Goal: Task Accomplishment & Management: Complete application form

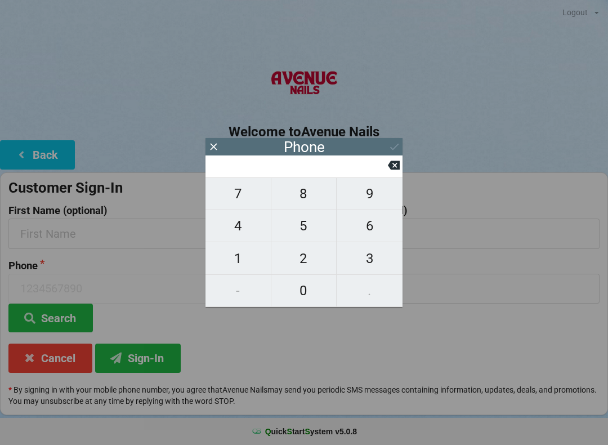
click at [229, 256] on span "1" at bounding box center [237, 259] width 65 height 24
type input "1"
click at [392, 167] on icon at bounding box center [394, 165] width 12 height 9
click at [258, 200] on span "7" at bounding box center [237, 194] width 65 height 24
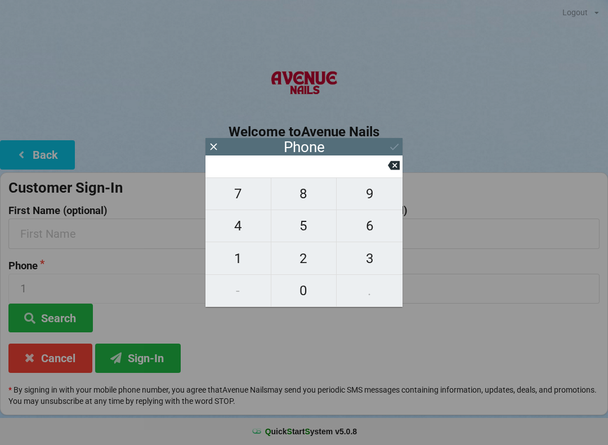
type input "7"
click at [297, 202] on span "8" at bounding box center [303, 194] width 65 height 24
type input "78"
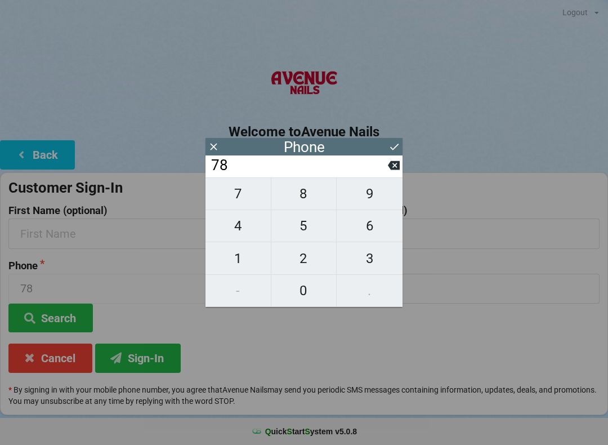
click at [363, 220] on span "6" at bounding box center [370, 226] width 66 height 24
type input "786"
click at [378, 231] on span "6" at bounding box center [370, 226] width 66 height 24
type input "7866"
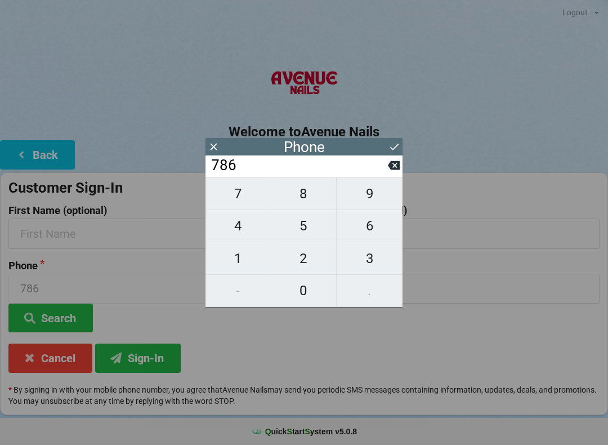
type input "7866"
click at [369, 257] on span "3" at bounding box center [370, 259] width 66 height 24
type input "78663"
click at [303, 281] on span "0" at bounding box center [303, 291] width 65 height 24
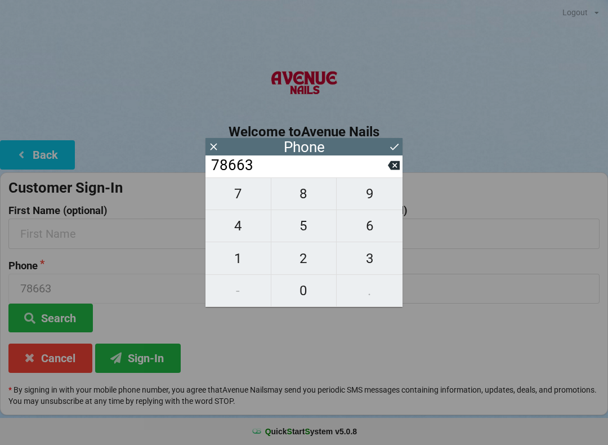
type input "786630"
click at [314, 266] on span "2" at bounding box center [303, 259] width 65 height 24
type input "7866302"
click at [392, 161] on button at bounding box center [394, 165] width 12 height 15
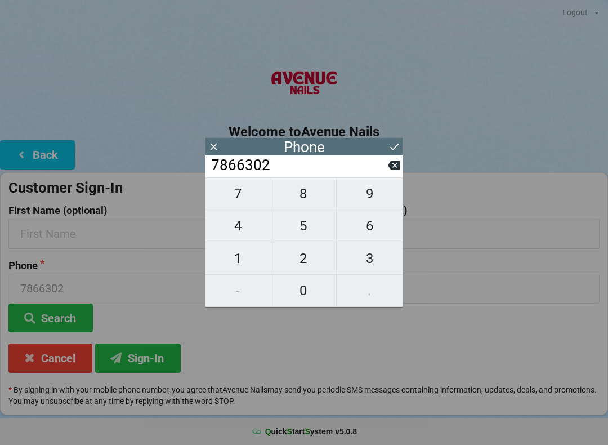
type input "786630"
click at [308, 195] on span "8" at bounding box center [303, 194] width 65 height 24
type input "7866308"
click at [307, 256] on span "2" at bounding box center [303, 259] width 65 height 24
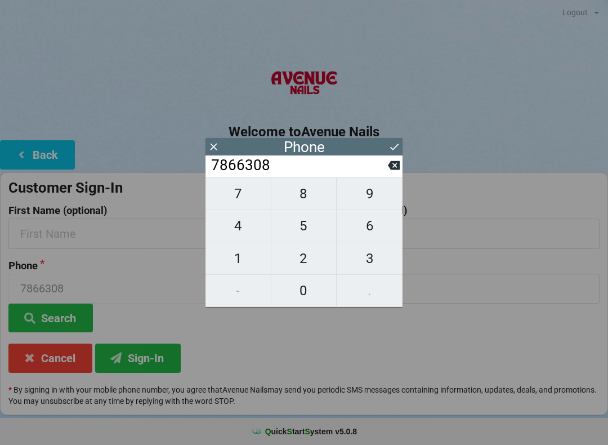
type input "78663082"
click at [366, 253] on span "3" at bounding box center [370, 259] width 66 height 24
type input "786630823"
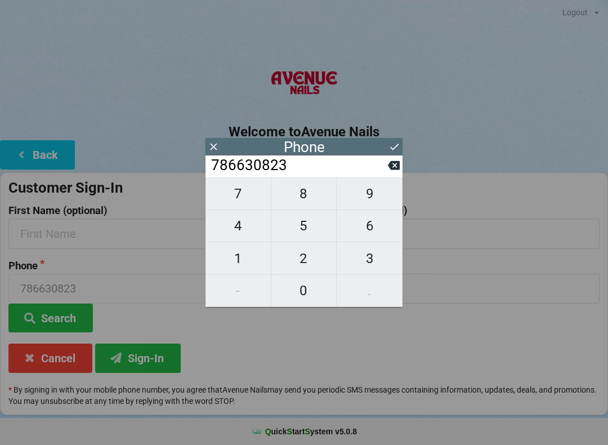
click at [312, 234] on span "5" at bounding box center [303, 226] width 65 height 24
type input "7866308235"
click at [391, 143] on icon at bounding box center [394, 147] width 12 height 12
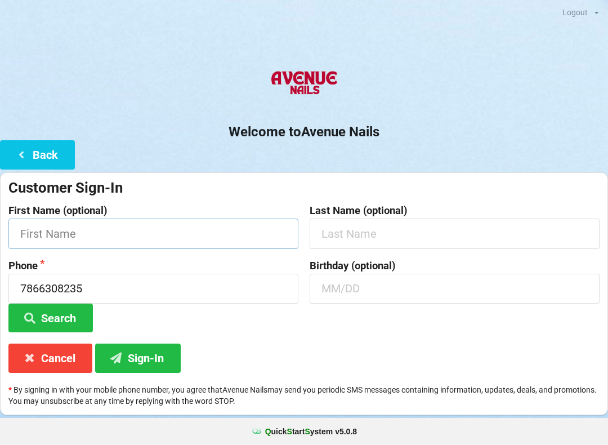
click at [172, 234] on input "text" at bounding box center [153, 233] width 290 height 30
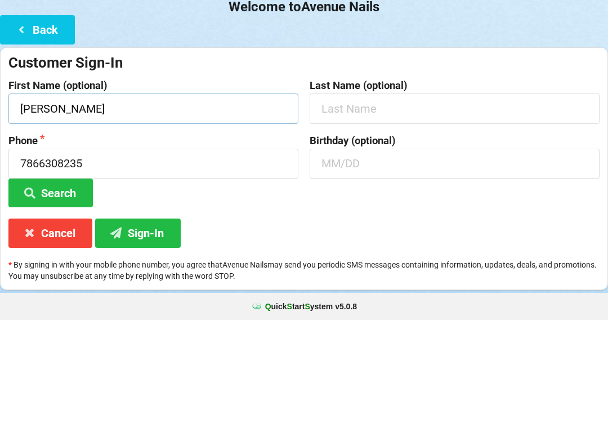
type input "[PERSON_NAME]"
click at [497, 218] on input "text" at bounding box center [455, 233] width 290 height 30
type input "R"
click at [453, 274] on input "text" at bounding box center [455, 289] width 290 height 30
type input "0"
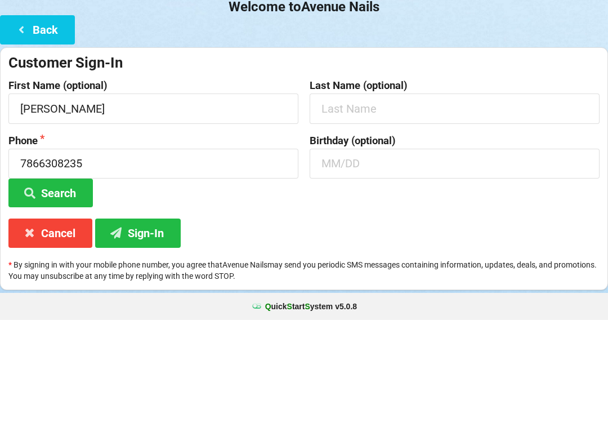
click at [167, 343] on button "Sign-In" at bounding box center [138, 357] width 86 height 29
